Goal: Task Accomplishment & Management: Complete application form

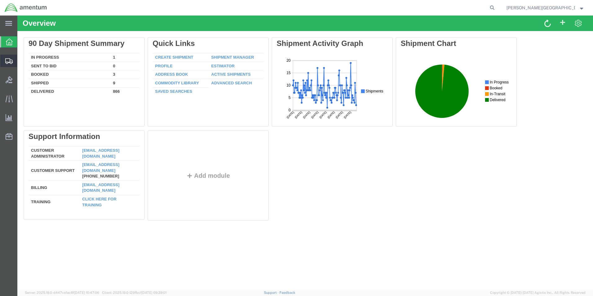
click at [0, 0] on span "Create Shipment" at bounding box center [0, 0] width 0 height 0
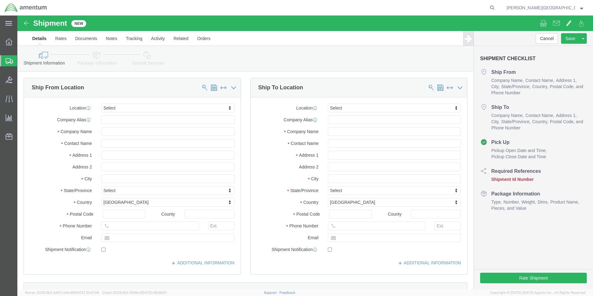
select select
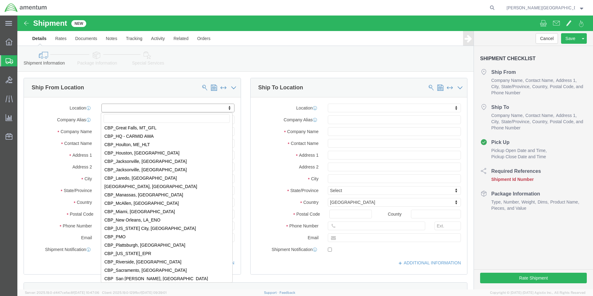
scroll to position [1240, 0]
select select "49940"
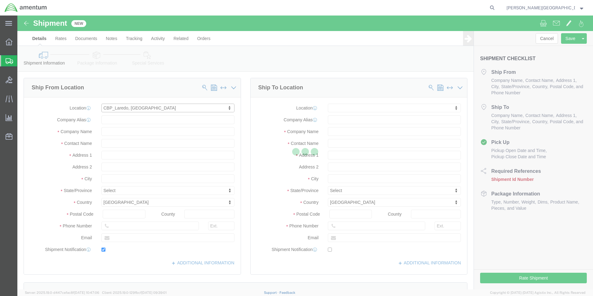
type input "[STREET_ADDRESS][PERSON_NAME]"
type input "Hangar 3"
type input "78041"
type input "[PHONE_NUMBER]"
type input "[EMAIL_ADDRESS][PERSON_NAME][DOMAIN_NAME]"
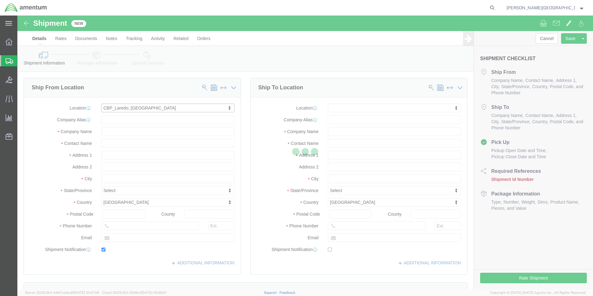
checkbox input "true"
type input "Amentum Services, Inc"
type input "[PERSON_NAME][GEOGRAPHIC_DATA]"
type input "Laredo"
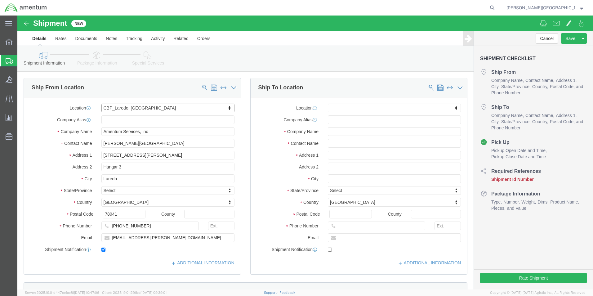
select select "[GEOGRAPHIC_DATA]"
drag, startPoint x: 127, startPoint y: 208, endPoint x: 78, endPoint y: 204, distance: 49.4
click div "Location [GEOGRAPHIC_DATA], [GEOGRAPHIC_DATA] My Profile Location [PHONE_NUMBER…"
type input "[PHONE_NUMBER]"
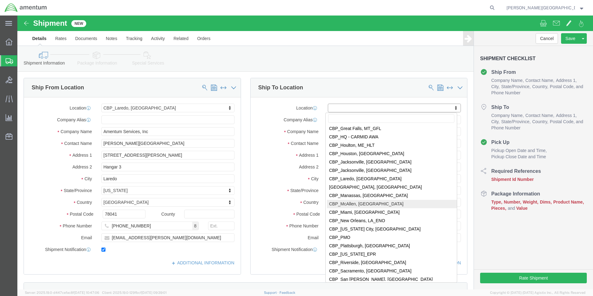
select select "49941"
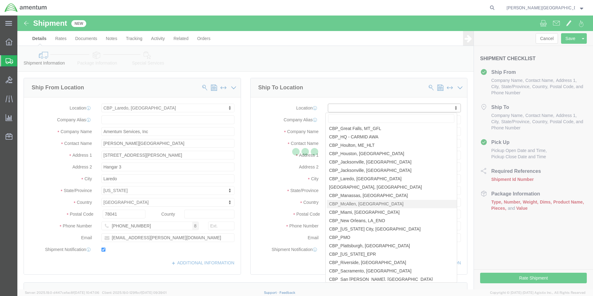
type input "[STREET_ADDRESS]"
type input "32C"
type input "78503"
type input "[PHONE_NUMBER]"
type input "[PERSON_NAME][EMAIL_ADDRESS][PERSON_NAME][DOMAIN_NAME]"
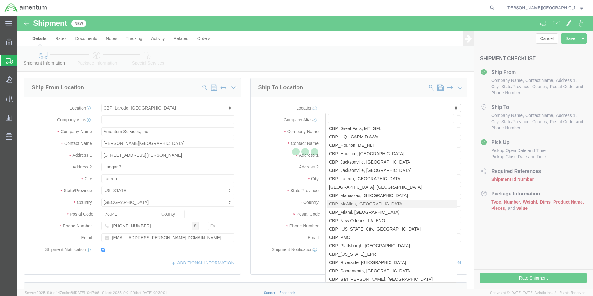
checkbox input "true"
type input "Amentum Services, Inc"
type input "[PERSON_NAME]"
type input "McAllen"
select select "[GEOGRAPHIC_DATA]"
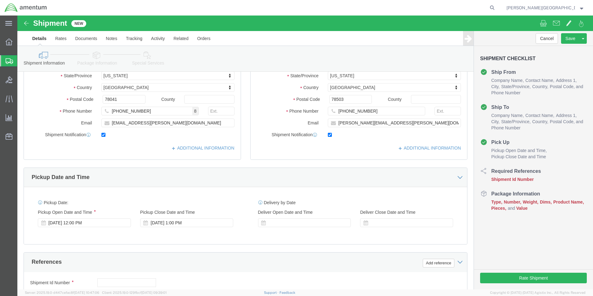
scroll to position [186, 0]
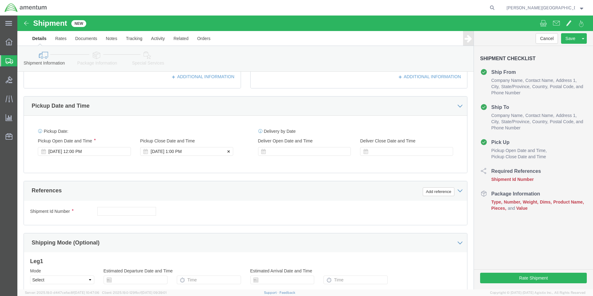
click div "[DATE] 1:00 PM"
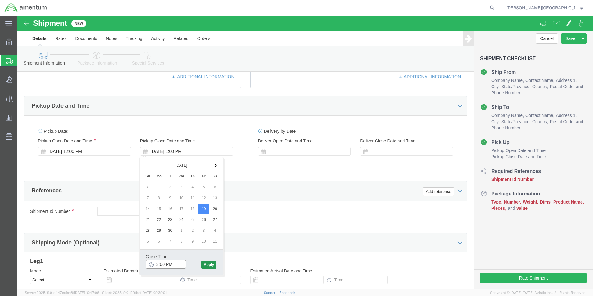
type input "3:00 PM"
click button "Apply"
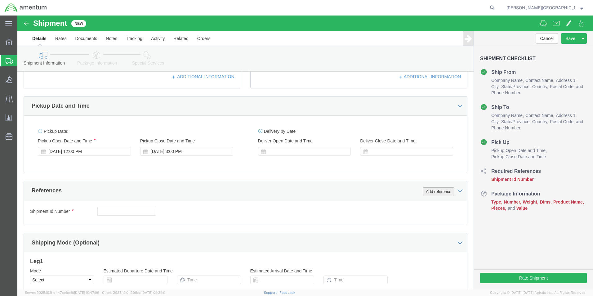
click button "Add reference"
click select "Select Account Type Activity ID Airline Appointment Number ASN Batch Request # …"
select select "DEPT"
click select "Select Account Type Activity ID Airline Appointment Number ASN Batch Request # …"
click input "text"
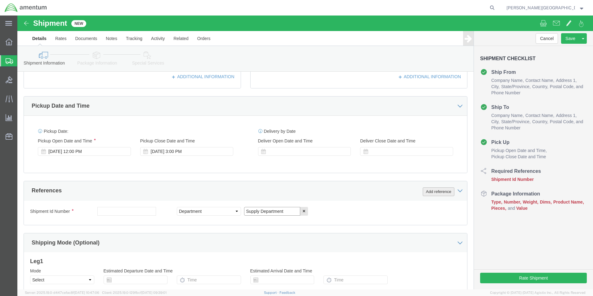
type input "Supply Department"
click button "Add reference"
click select "Select Account Type Activity ID Airline Appointment Number ASN Batch Request # …"
select select "PROJNUM"
click select "Select Account Type Activity ID Airline Appointment Number ASN Batch Request # …"
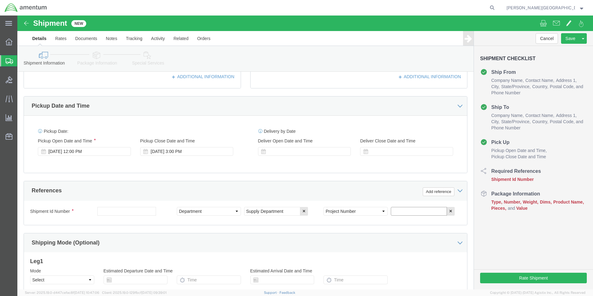
click input "text"
click input "6118.02.03.2219.000.LRT.0000"
type input "6118.03.03.2219.000.LRT.0000"
click button "Add reference"
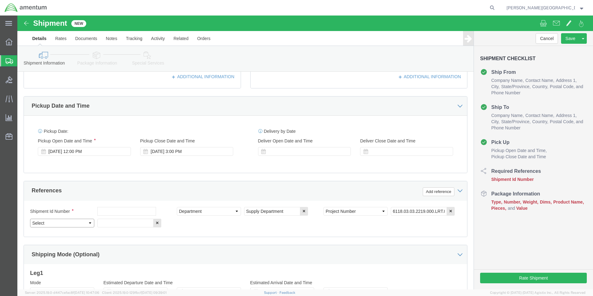
click select "Select Account Type Activity ID Airline Appointment Number ASN Batch Request # …"
select select "CUSTREF"
click select "Select Account Type Activity ID Airline Appointment Number ASN Batch Request # …"
click input "text"
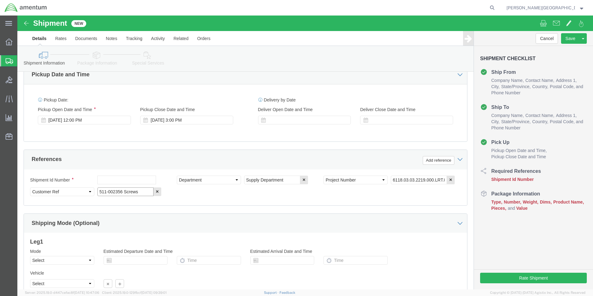
scroll to position [270, 0]
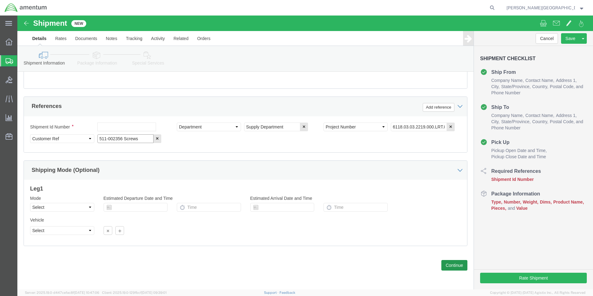
type input "511-002356 Screws"
click button "Continue"
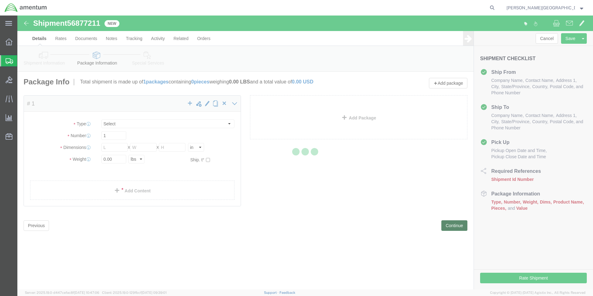
select select "CBOX"
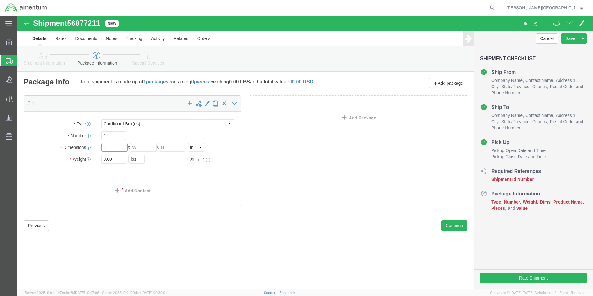
click input "text"
type input "6"
type input "9"
click input "text"
type input "6"
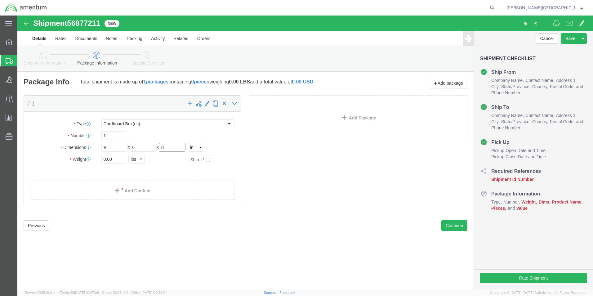
click input "text"
type input "4"
click input "0.00"
type input "1.00"
click link "Add Content"
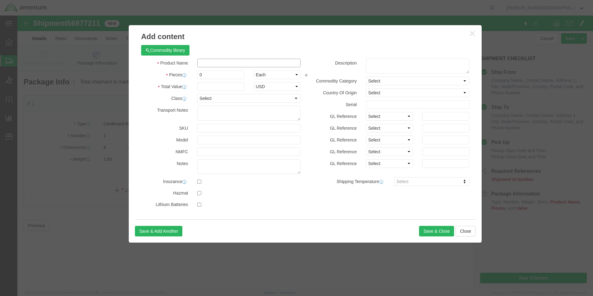
click input "text"
type input "Screws"
click textarea
type textarea "PN: 9836405018"
click input "0"
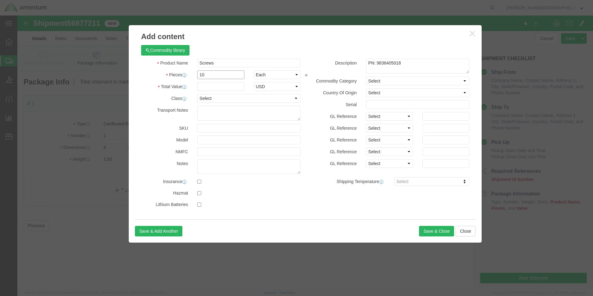
type input "10"
click input "text"
type input "950.00"
click button "Save & Close"
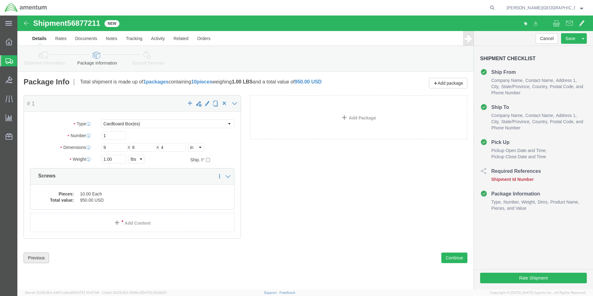
click button "Previous"
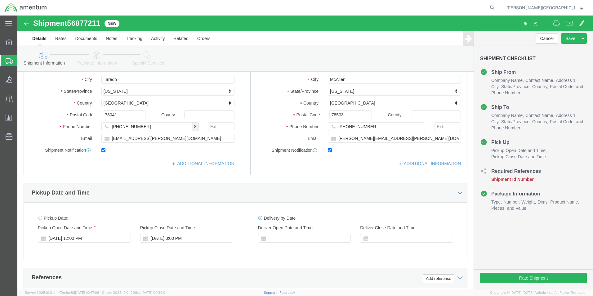
scroll to position [186, 0]
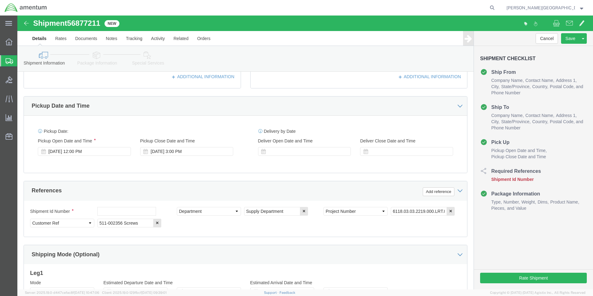
click div "Shipment Id Number"
click input "text"
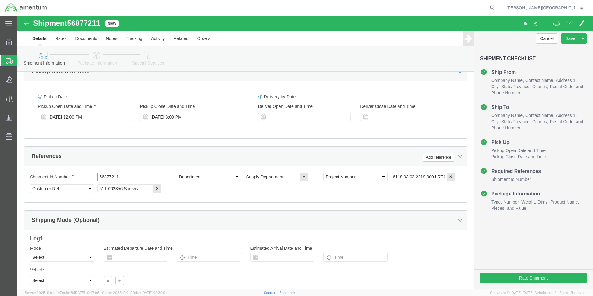
scroll to position [270, 0]
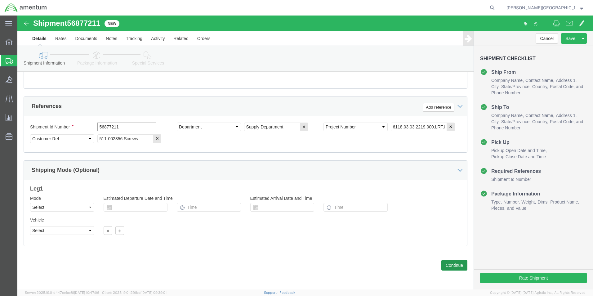
type input "56877211"
click button "Continue"
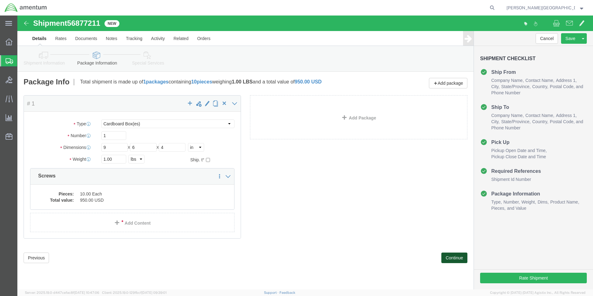
scroll to position [0, 0]
click button "Continue"
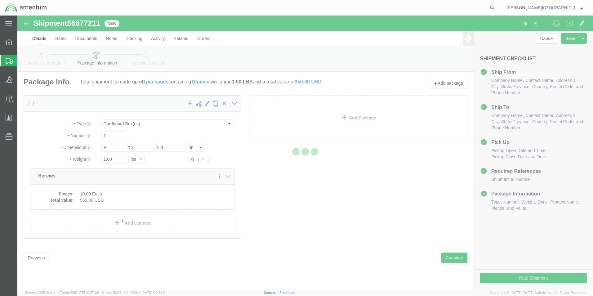
select select
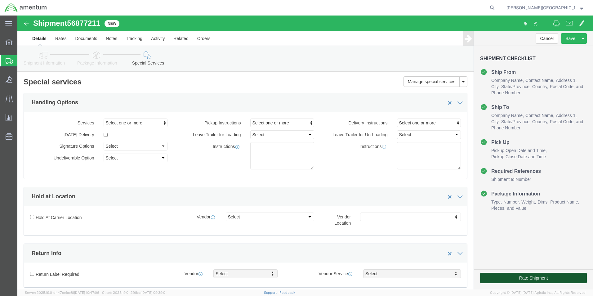
click button "Rate Shipment"
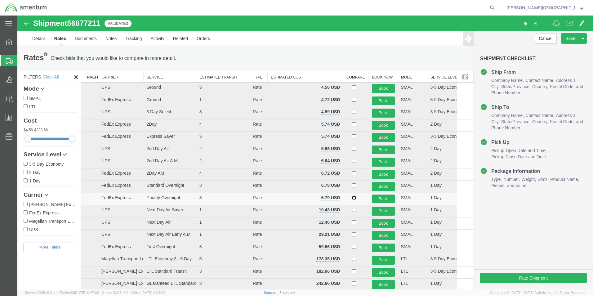
click at [352, 197] on input "checkbox" at bounding box center [354, 198] width 4 height 4
checkbox input "true"
click at [372, 197] on button "Book" at bounding box center [383, 198] width 23 height 9
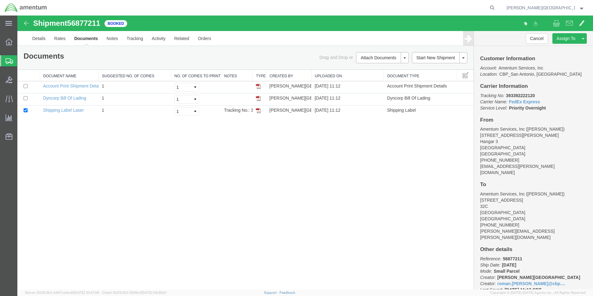
drag, startPoint x: 257, startPoint y: 110, endPoint x: 266, endPoint y: 121, distance: 13.9
click at [257, 110] on img at bounding box center [258, 110] width 5 height 5
click at [38, 42] on link "Details" at bounding box center [39, 38] width 22 height 15
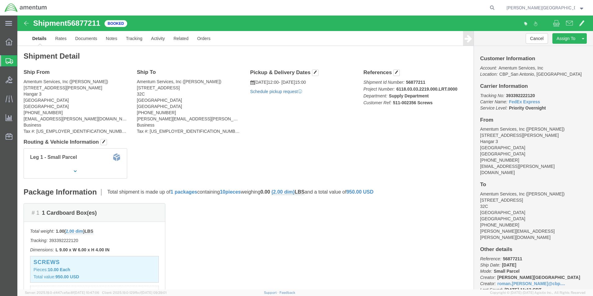
click link "Schedule pickup request"
